Goal: Information Seeking & Learning: Learn about a topic

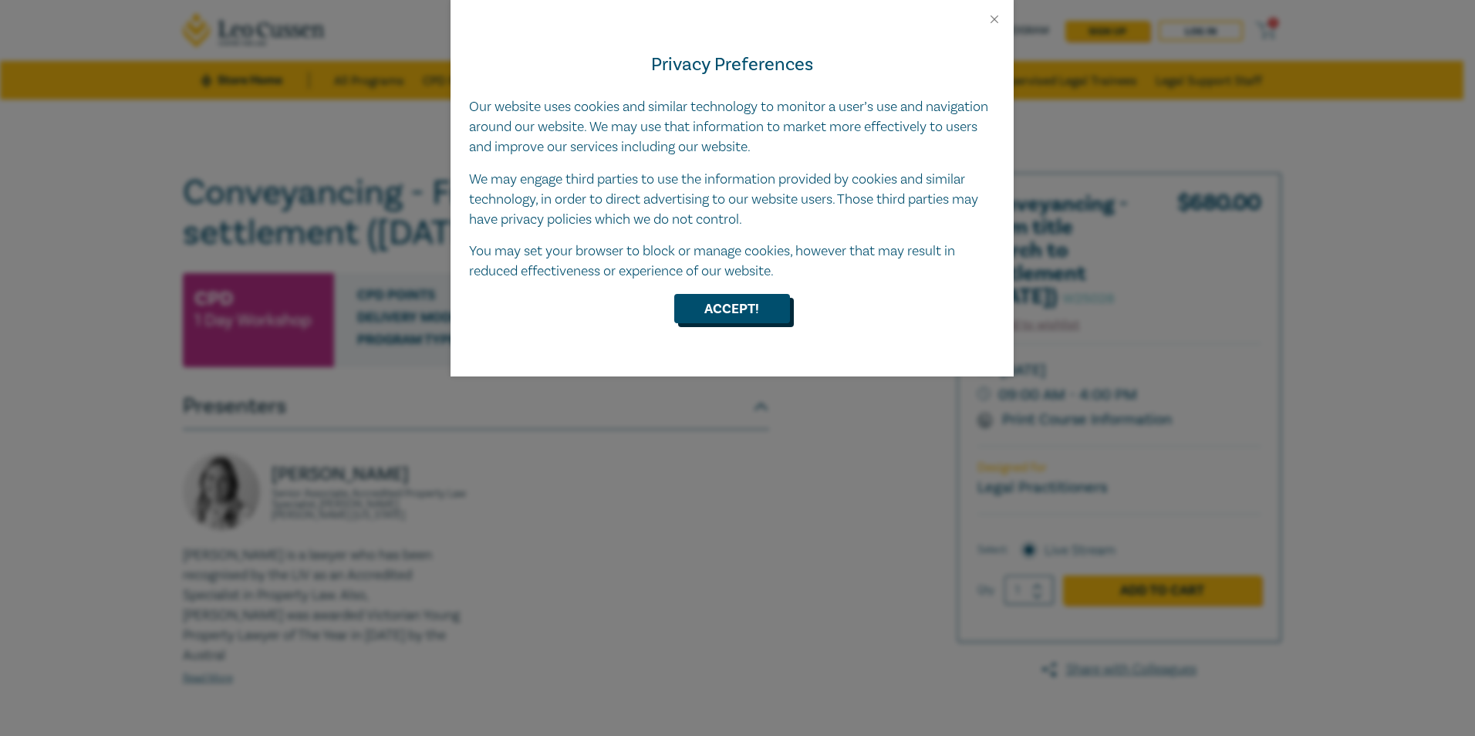
click at [746, 314] on button "Accept!" at bounding box center [732, 308] width 116 height 29
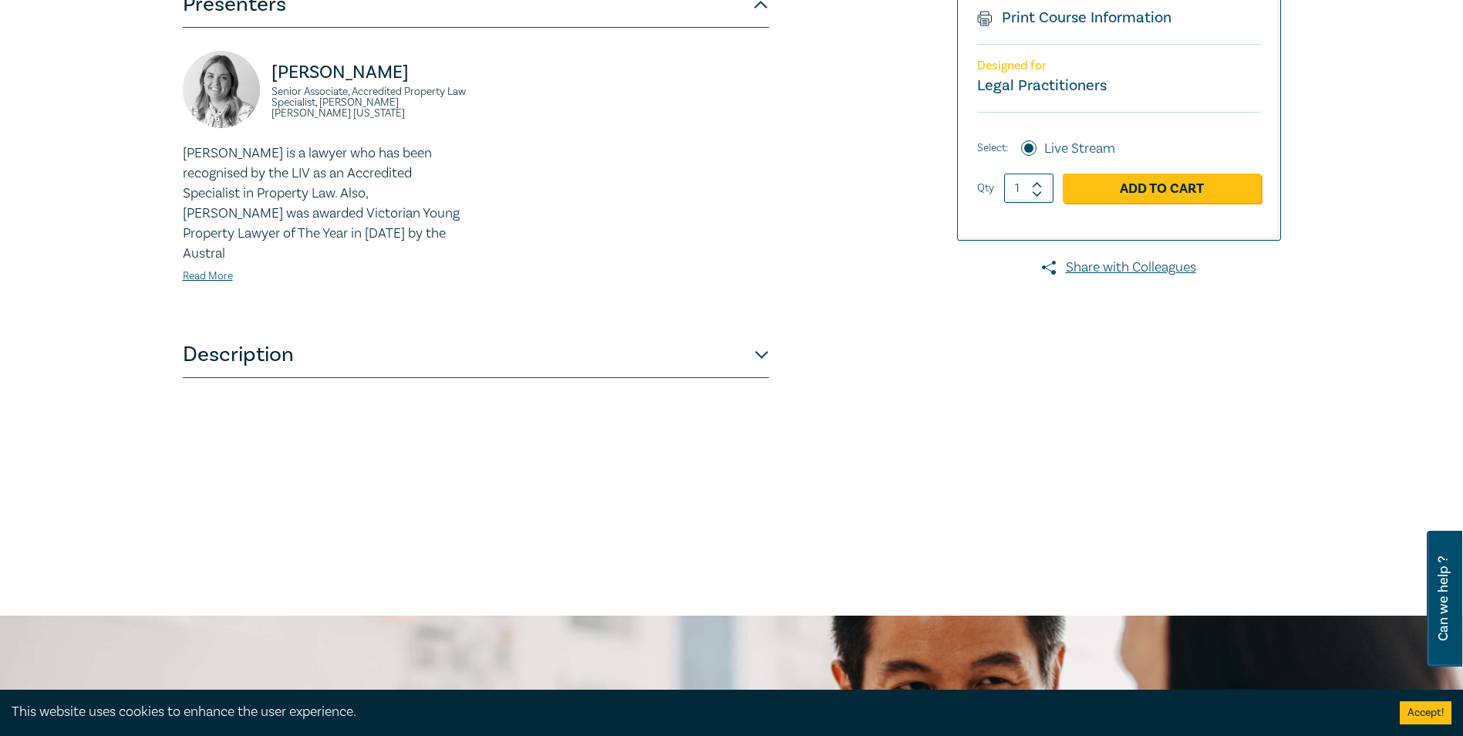
scroll to position [309, 0]
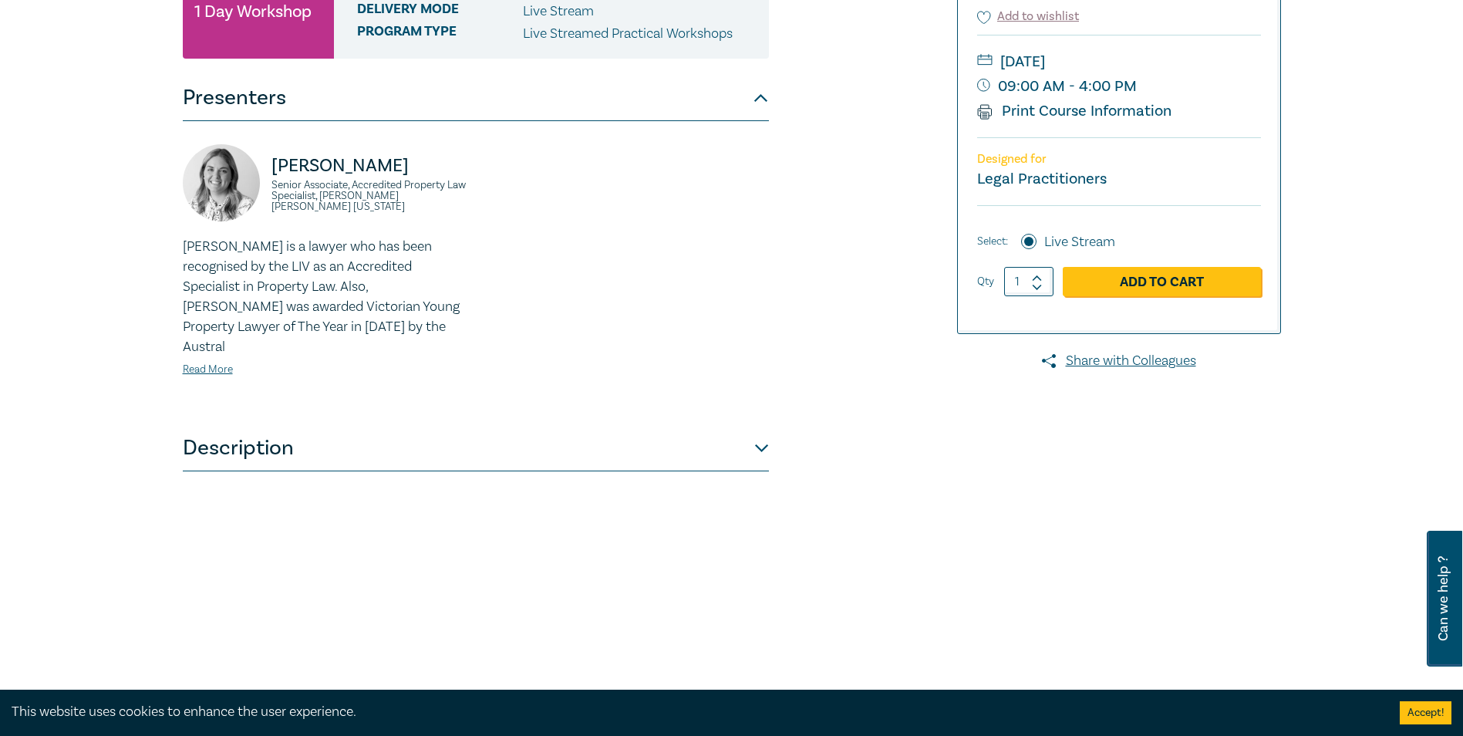
click at [763, 432] on button "Description" at bounding box center [476, 448] width 586 height 46
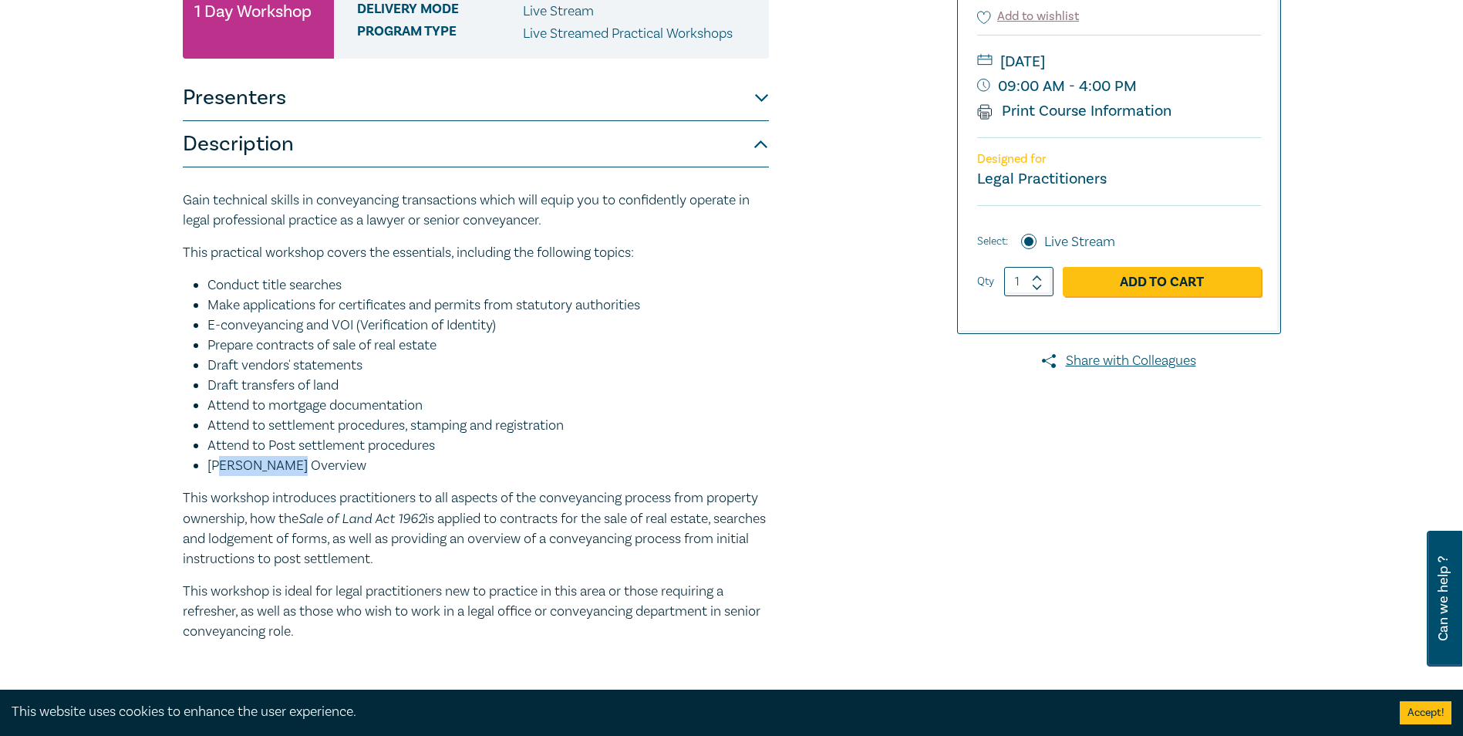
drag, startPoint x: 302, startPoint y: 467, endPoint x: 223, endPoint y: 468, distance: 79.4
click at [223, 468] on li "[PERSON_NAME] Overview" at bounding box center [488, 466] width 562 height 20
drag, startPoint x: 223, startPoint y: 468, endPoint x: 269, endPoint y: 474, distance: 46.6
click at [269, 474] on li "[PERSON_NAME] Overview" at bounding box center [488, 466] width 562 height 20
click at [305, 474] on li "[PERSON_NAME] Overview" at bounding box center [488, 466] width 562 height 20
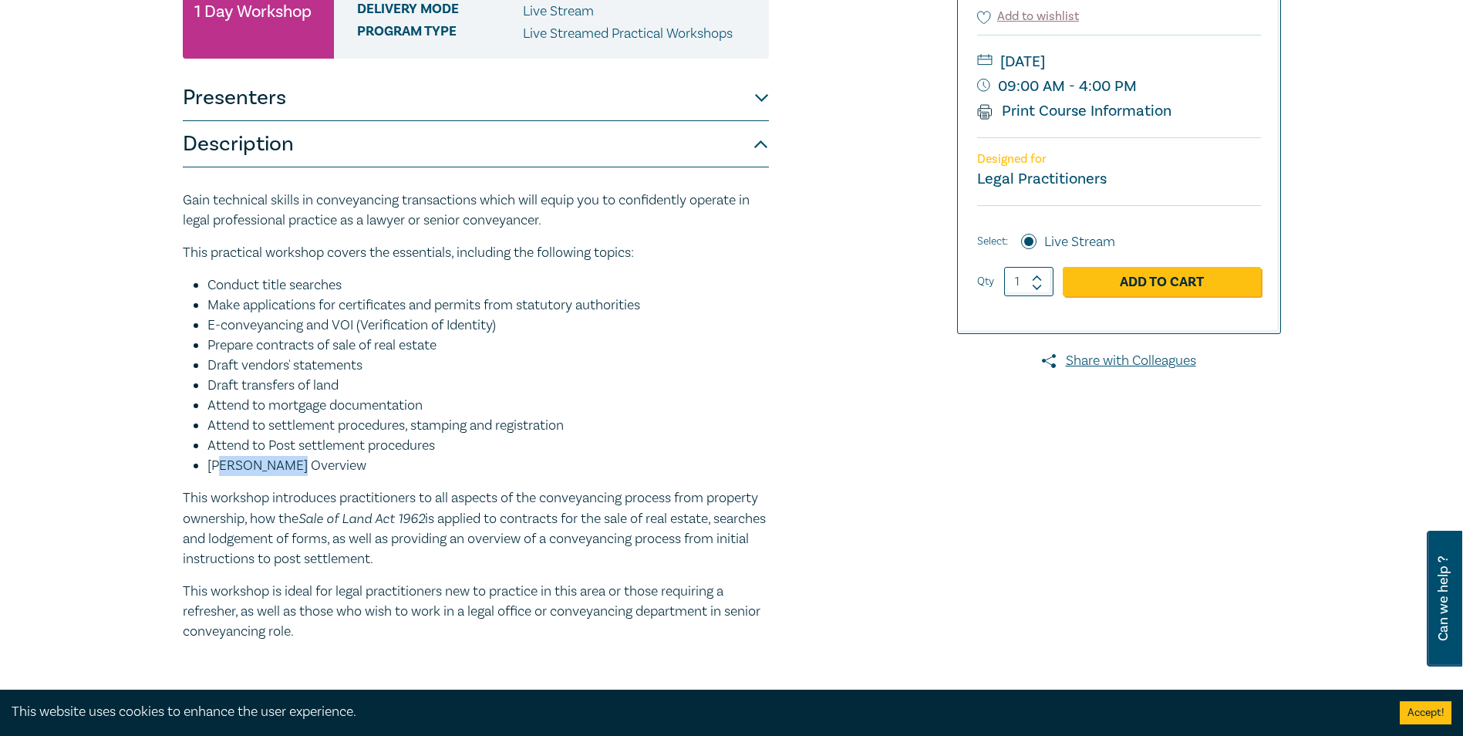
drag, startPoint x: 319, startPoint y: 470, endPoint x: 225, endPoint y: 470, distance: 93.3
click at [225, 470] on li "[PERSON_NAME] Overview" at bounding box center [488, 466] width 562 height 20
drag, startPoint x: 225, startPoint y: 470, endPoint x: 241, endPoint y: 470, distance: 16.2
click at [241, 470] on li "[PERSON_NAME] Overview" at bounding box center [488, 466] width 562 height 20
drag, startPoint x: 305, startPoint y: 466, endPoint x: 211, endPoint y: 466, distance: 94.9
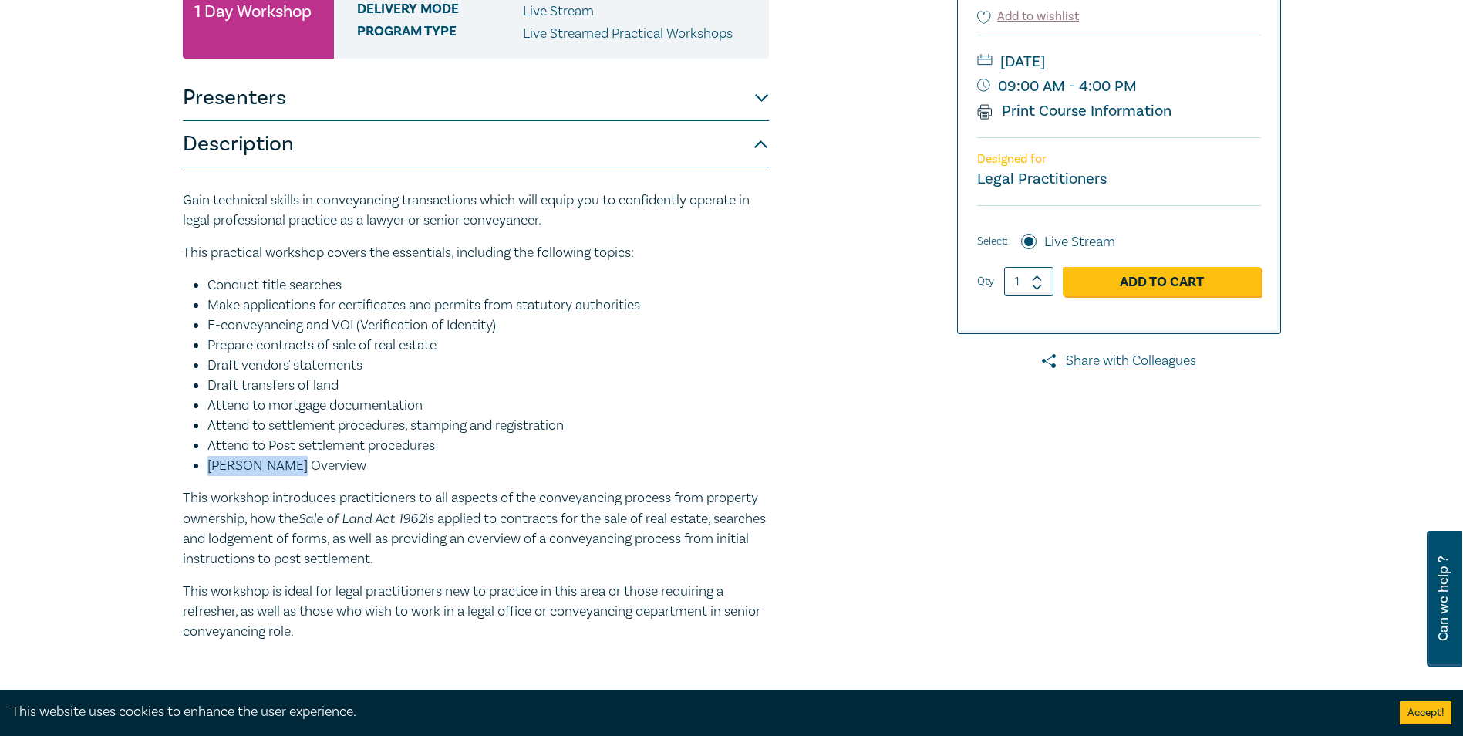
click at [211, 466] on li "[PERSON_NAME] Overview" at bounding box center [488, 466] width 562 height 20
drag, startPoint x: 211, startPoint y: 466, endPoint x: 219, endPoint y: 488, distance: 23.9
click at [219, 488] on p "This workshop introduces practitioners to all aspects of the conveyancing proce…" at bounding box center [476, 528] width 586 height 81
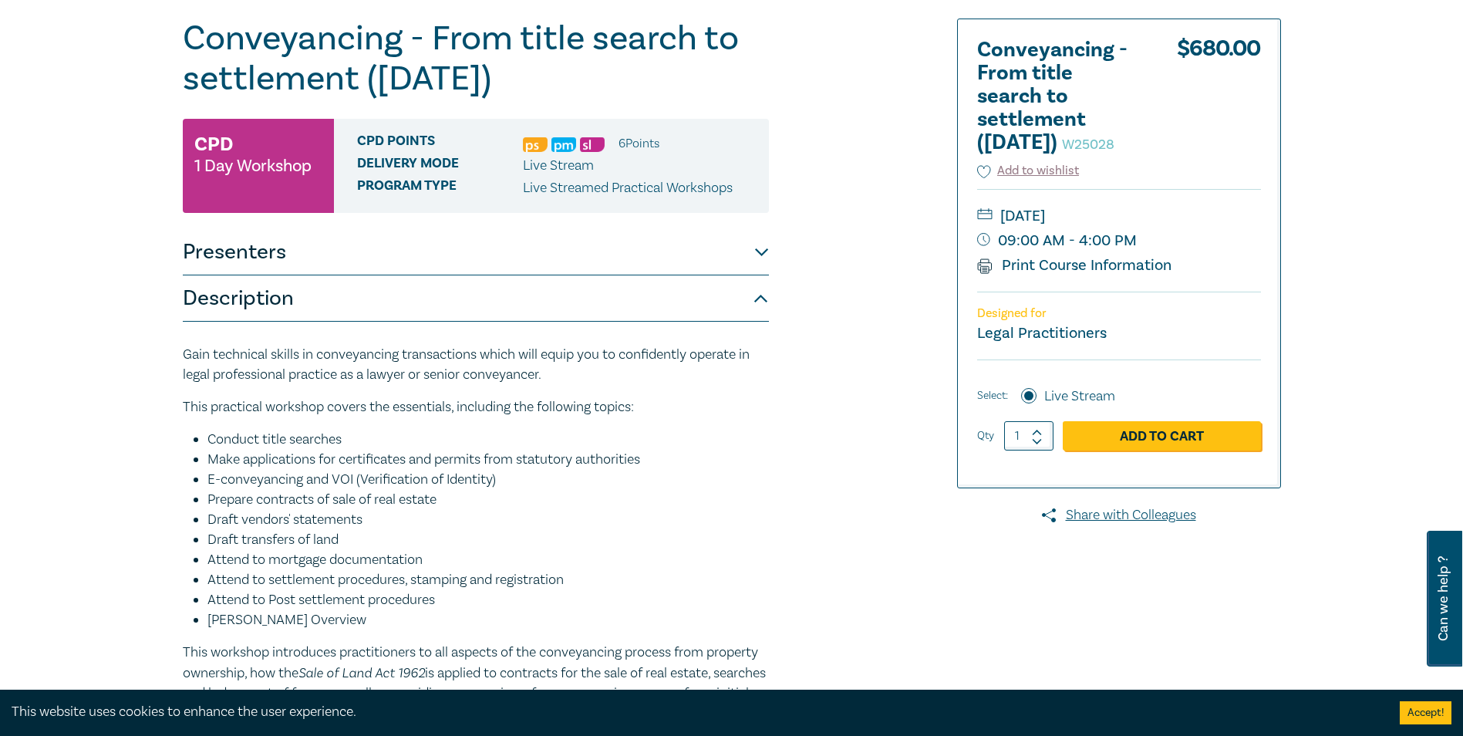
scroll to position [0, 0]
